Goal: Task Accomplishment & Management: Manage account settings

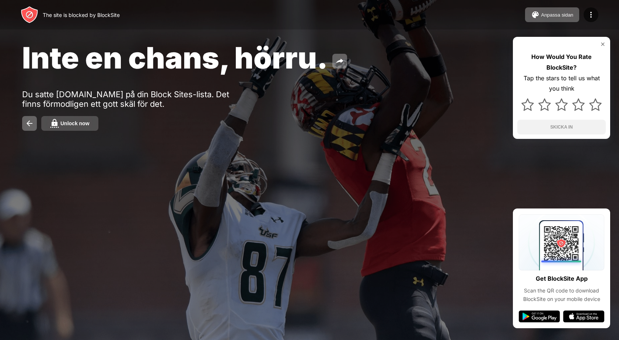
click at [61, 125] on div "Unlock now" at bounding box center [74, 124] width 29 height 6
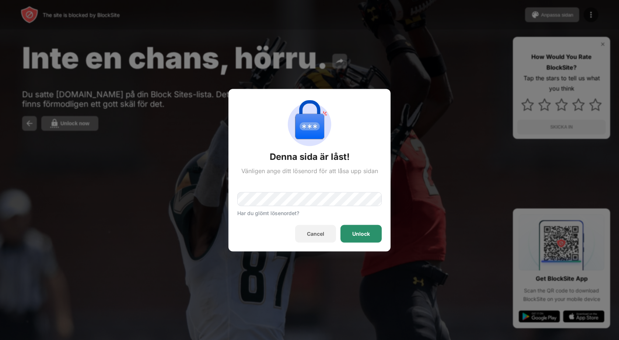
click at [353, 233] on div "Unlock" at bounding box center [361, 234] width 18 height 6
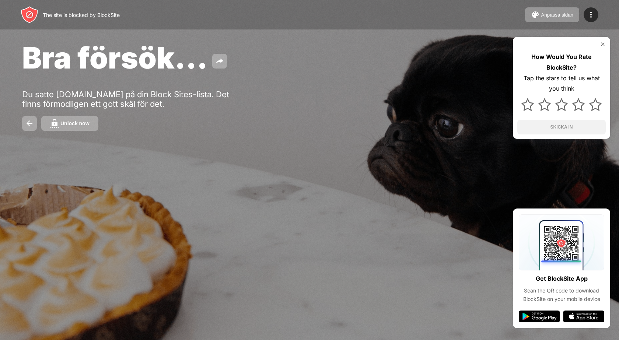
click at [26, 123] on img at bounding box center [29, 123] width 9 height 9
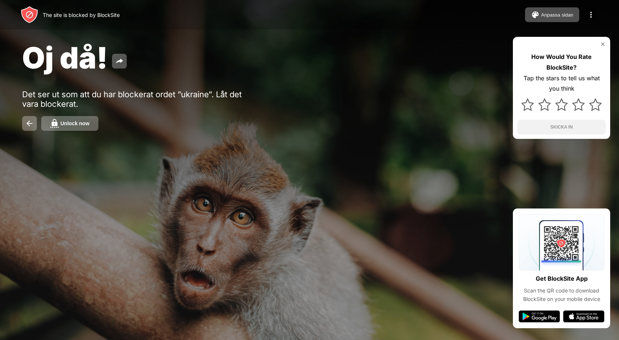
click at [60, 122] on button "Unlock now" at bounding box center [69, 123] width 57 height 15
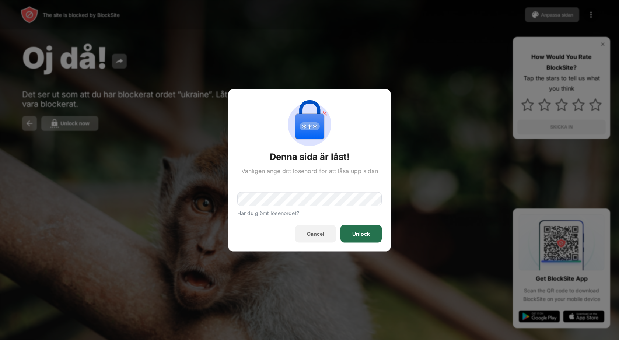
click at [352, 227] on div "Unlock" at bounding box center [361, 234] width 41 height 18
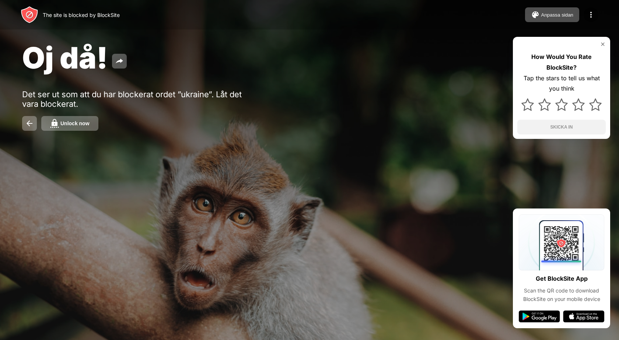
click at [74, 122] on div "Unlock now" at bounding box center [74, 124] width 29 height 6
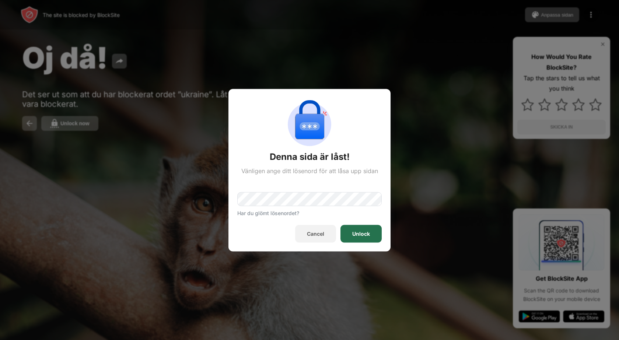
click at [341, 230] on div "Unlock" at bounding box center [361, 234] width 41 height 18
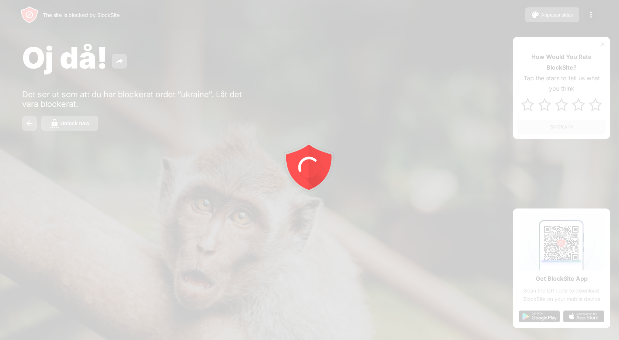
click at [86, 121] on div at bounding box center [309, 170] width 619 height 340
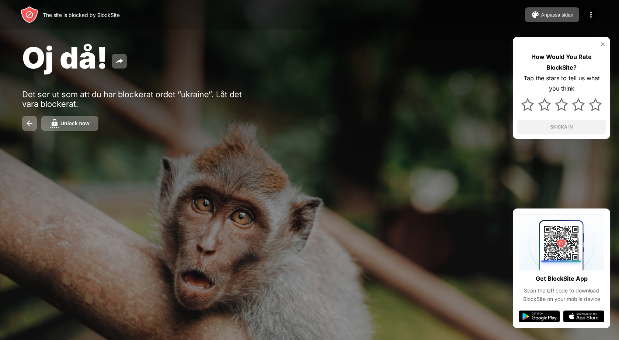
click at [86, 121] on div "Unlock now" at bounding box center [74, 124] width 29 height 6
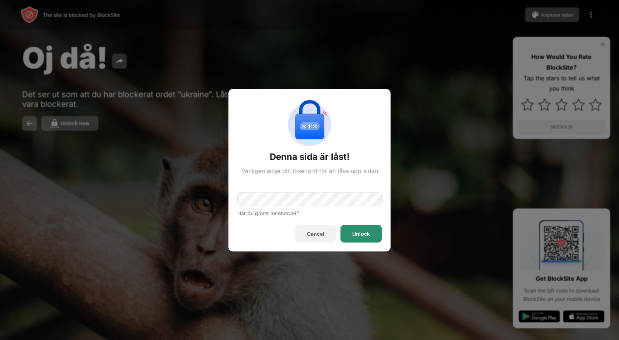
click at [401, 227] on div at bounding box center [309, 170] width 619 height 340
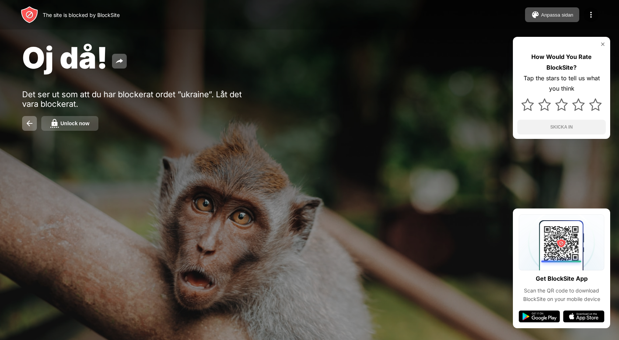
click at [91, 125] on button "Unlock now" at bounding box center [69, 123] width 57 height 15
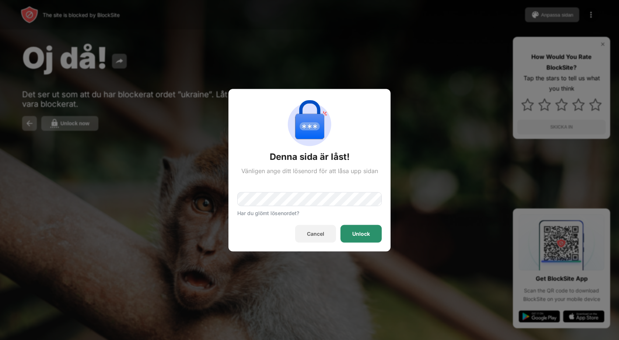
click at [349, 233] on div "Unlock" at bounding box center [361, 234] width 41 height 18
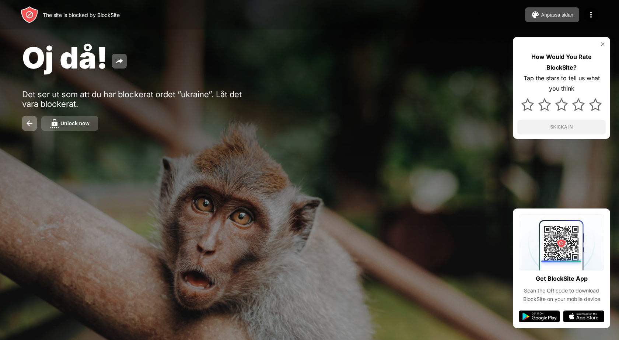
click at [59, 126] on button "Unlock now" at bounding box center [69, 123] width 57 height 15
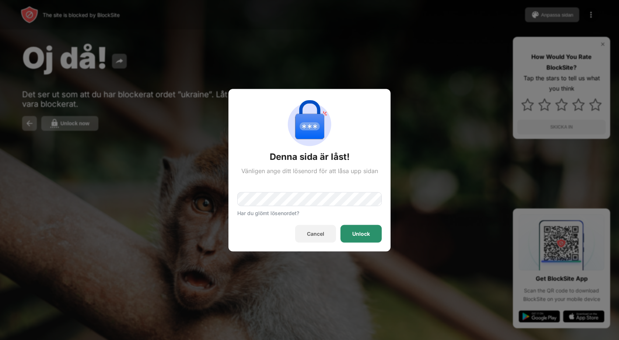
click at [349, 233] on div "Unlock" at bounding box center [361, 234] width 41 height 18
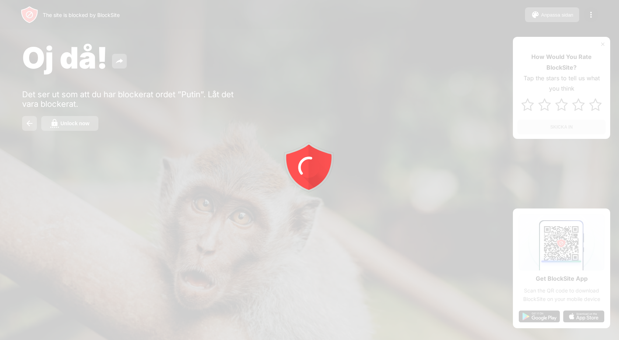
click at [90, 122] on div at bounding box center [309, 170] width 619 height 340
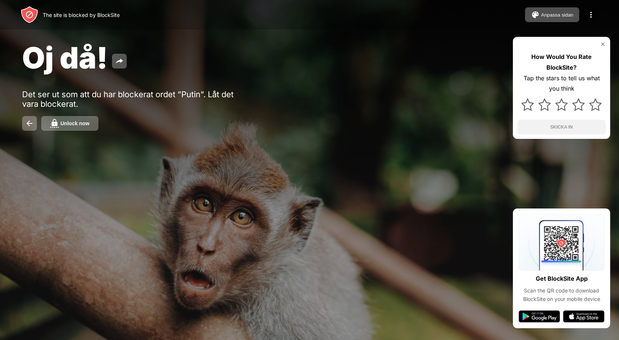
click at [90, 122] on button "Unlock now" at bounding box center [69, 123] width 57 height 15
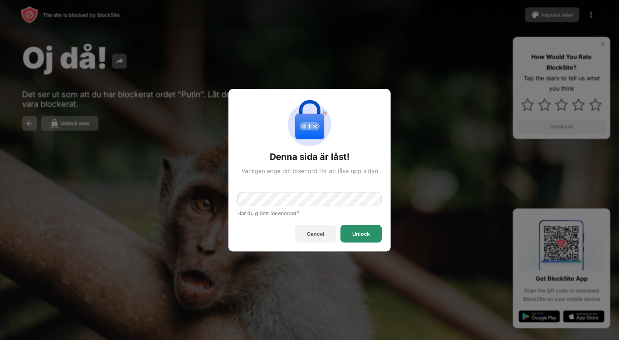
click at [352, 233] on div "Unlock" at bounding box center [361, 234] width 41 height 18
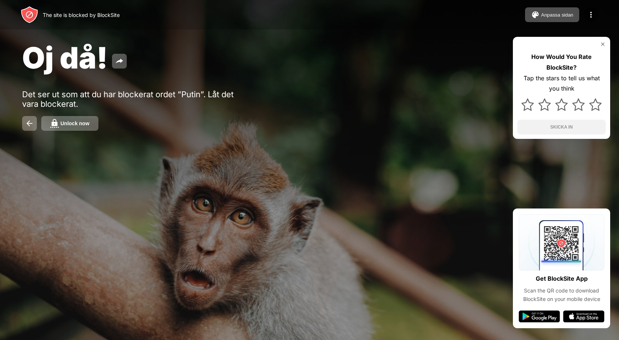
click at [76, 126] on div "Unlock now" at bounding box center [74, 124] width 29 height 6
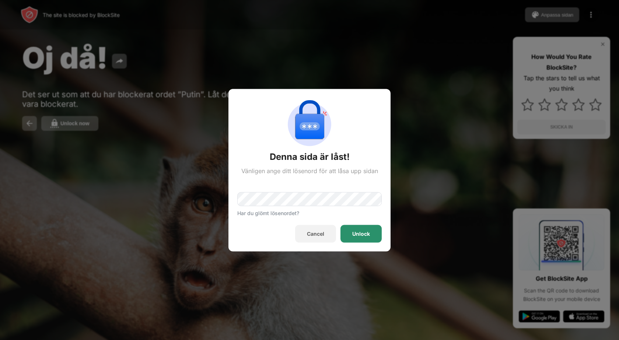
click at [348, 233] on div "Unlock" at bounding box center [361, 234] width 41 height 18
